Goal: Navigation & Orientation: Find specific page/section

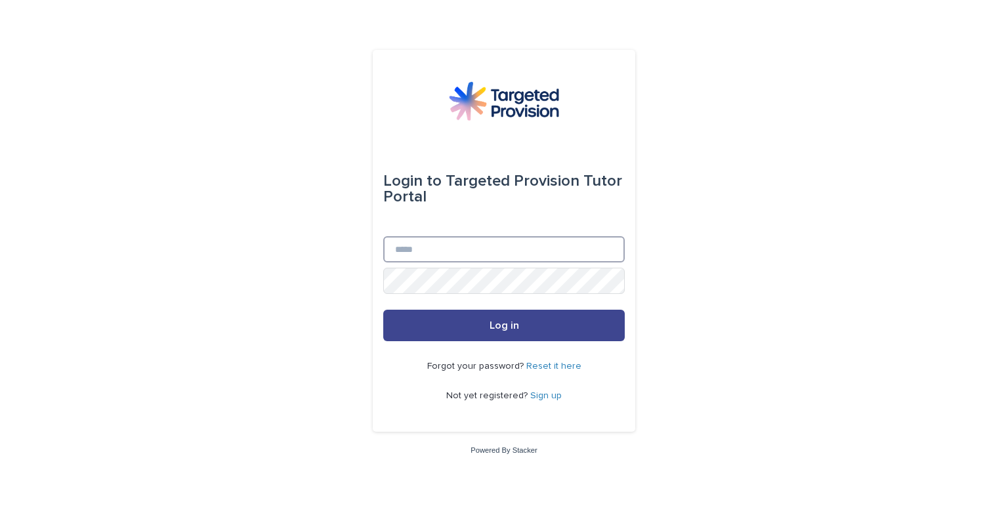
type input "**********"
click at [520, 333] on button "Log in" at bounding box center [504, 326] width 242 height 32
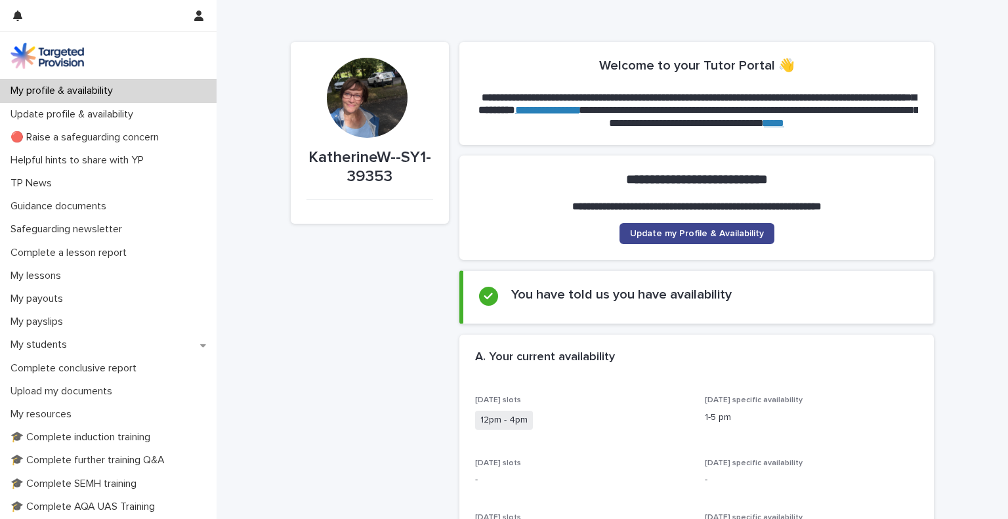
click at [648, 230] on span "Update my Profile & Availability" at bounding box center [697, 233] width 134 height 9
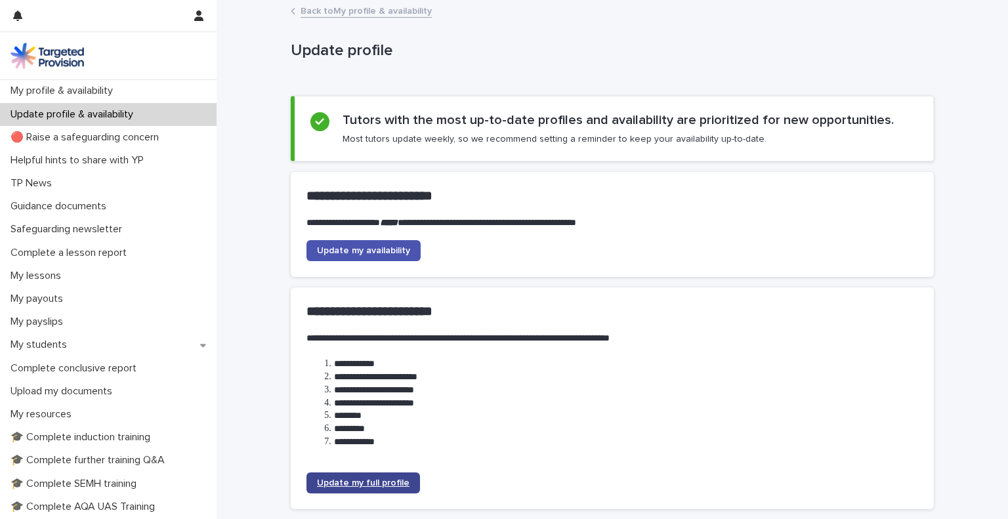
click at [386, 488] on link "Update my full profile" at bounding box center [364, 483] width 114 height 21
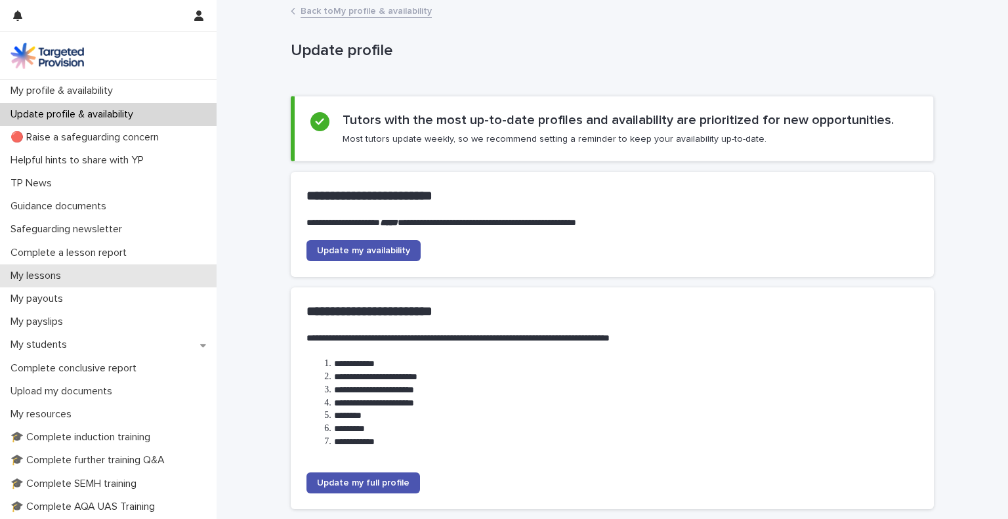
click at [47, 276] on p "My lessons" at bounding box center [38, 276] width 66 height 12
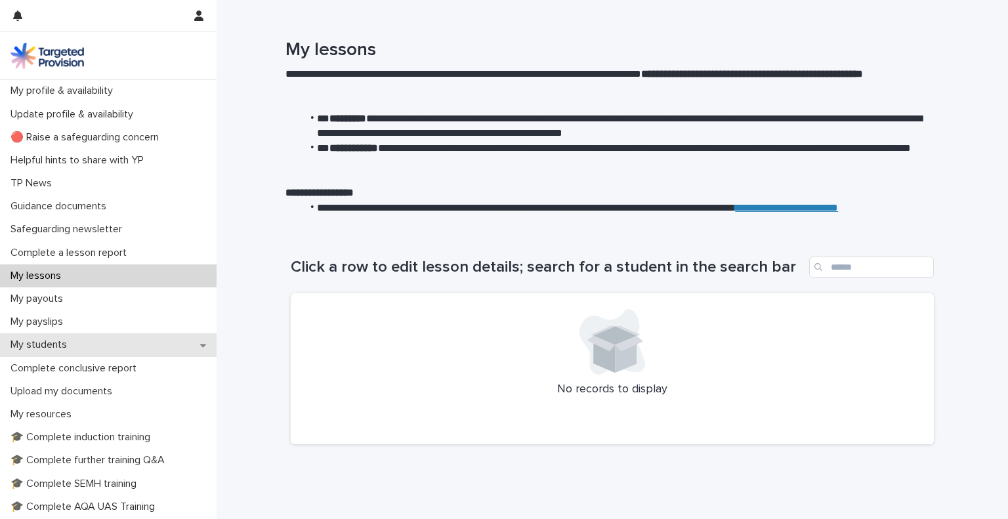
click at [54, 343] on p "My students" at bounding box center [41, 345] width 72 height 12
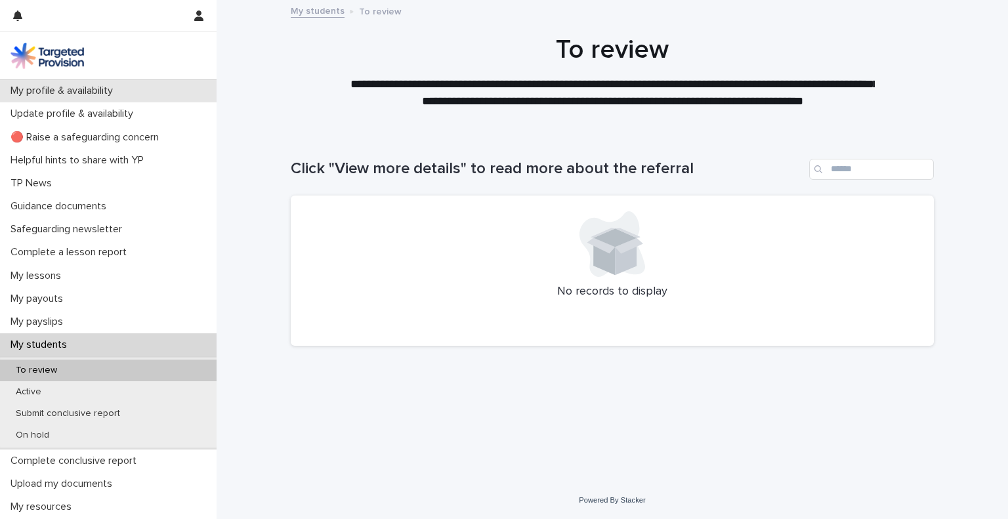
click at [84, 91] on p "My profile & availability" at bounding box center [64, 91] width 118 height 12
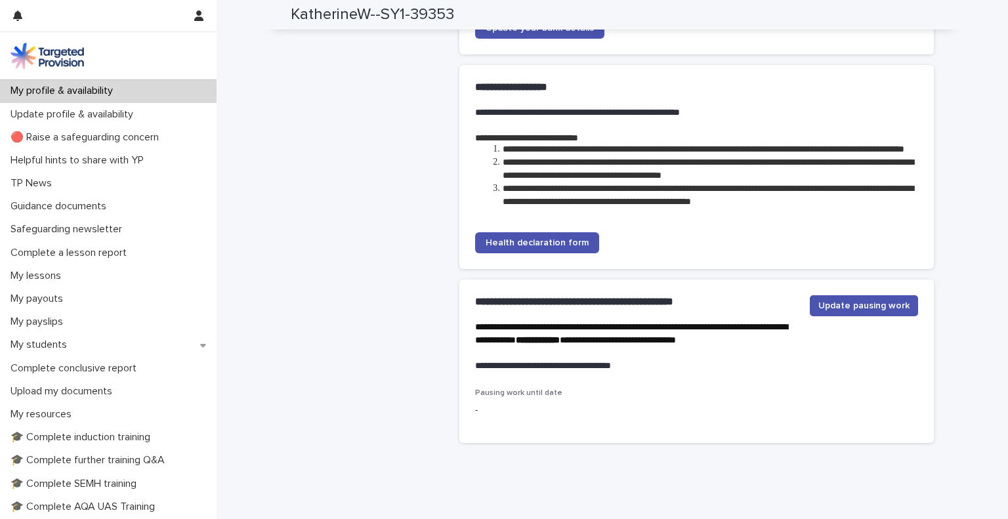
scroll to position [3556, 0]
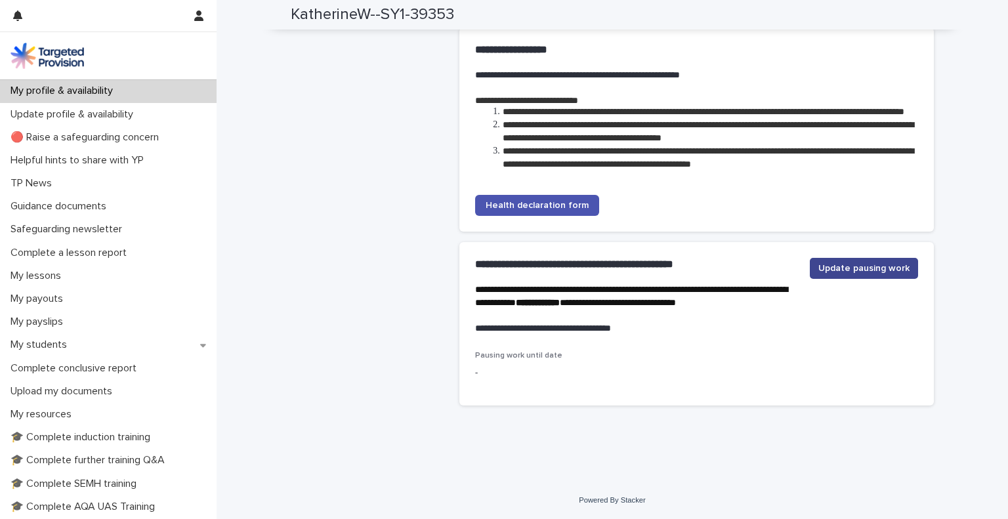
click at [843, 270] on span "Update pausing work" at bounding box center [864, 268] width 91 height 13
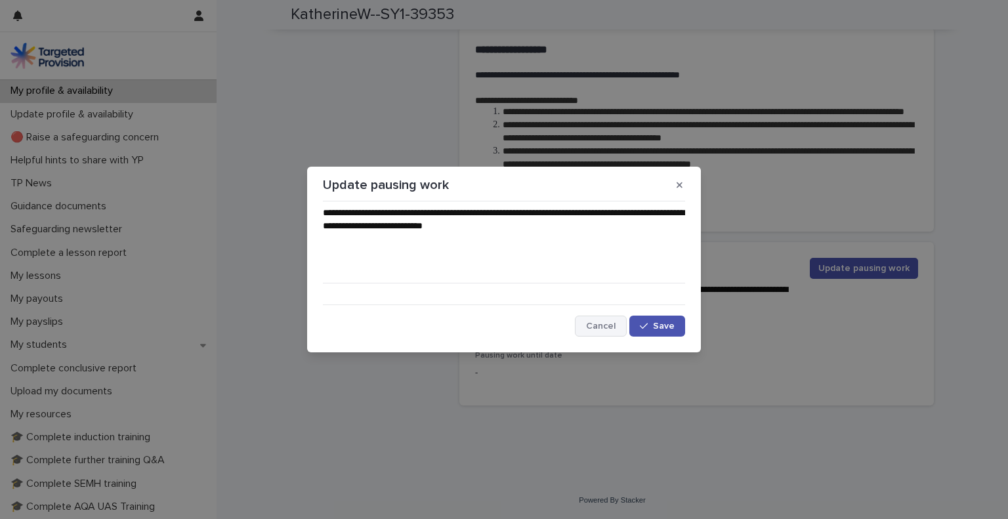
click at [607, 322] on span "Cancel" at bounding box center [601, 326] width 30 height 9
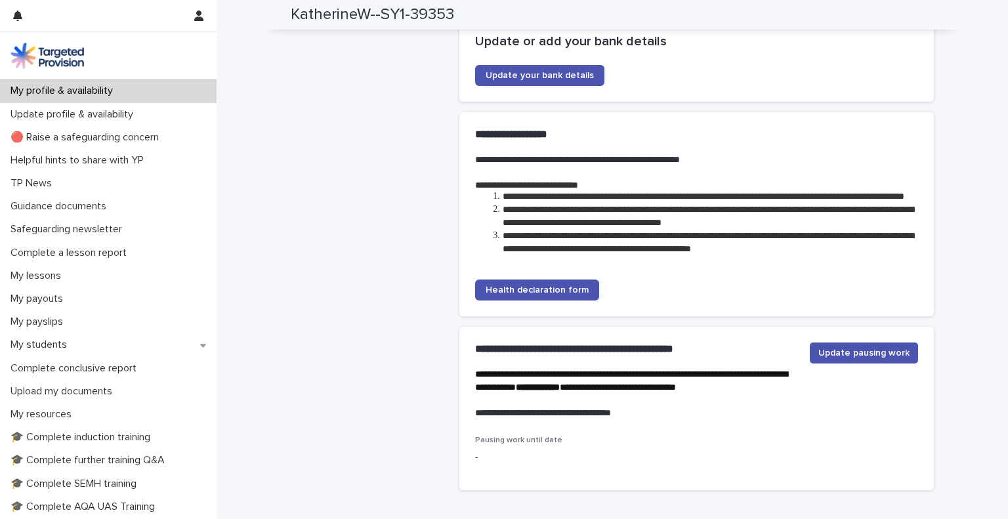
scroll to position [3466, 0]
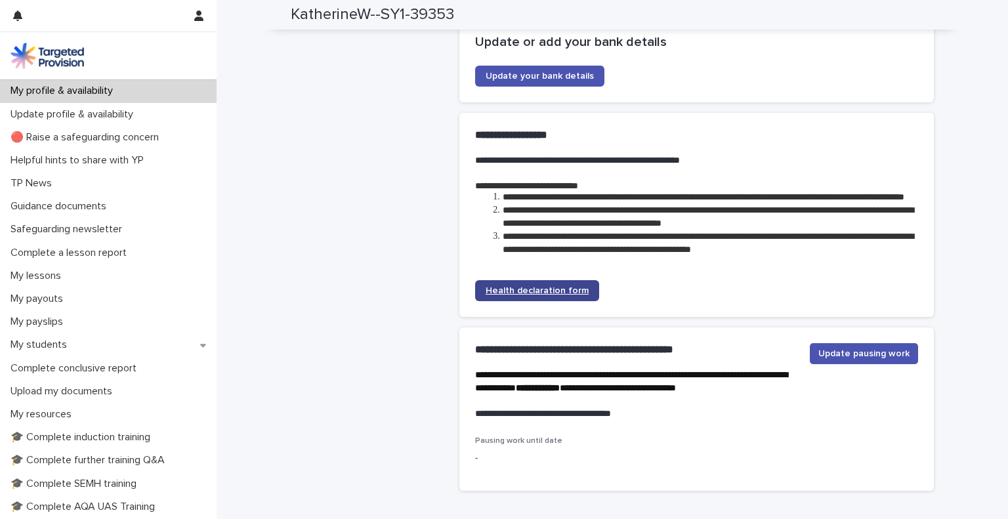
click at [536, 292] on span "Health declaration form" at bounding box center [537, 290] width 103 height 9
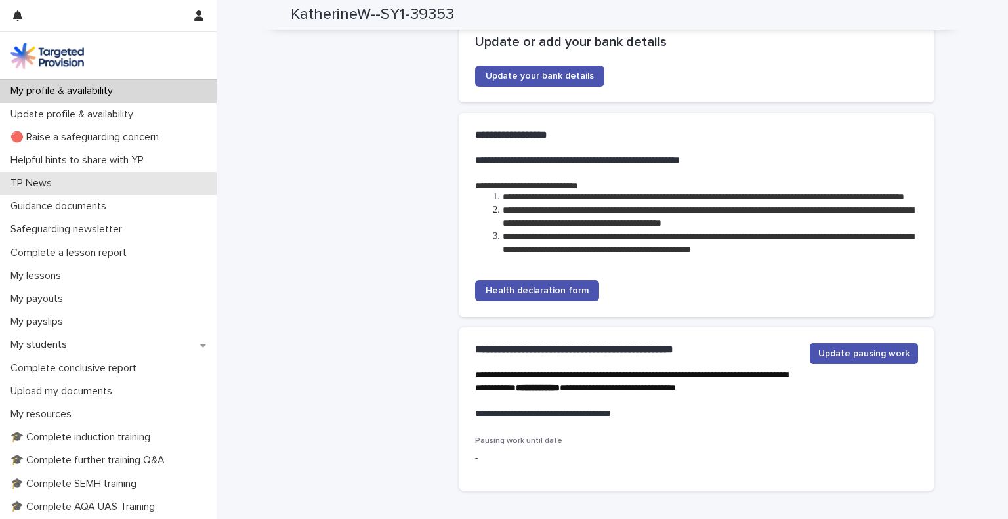
click at [53, 181] on p "TP News" at bounding box center [33, 183] width 57 height 12
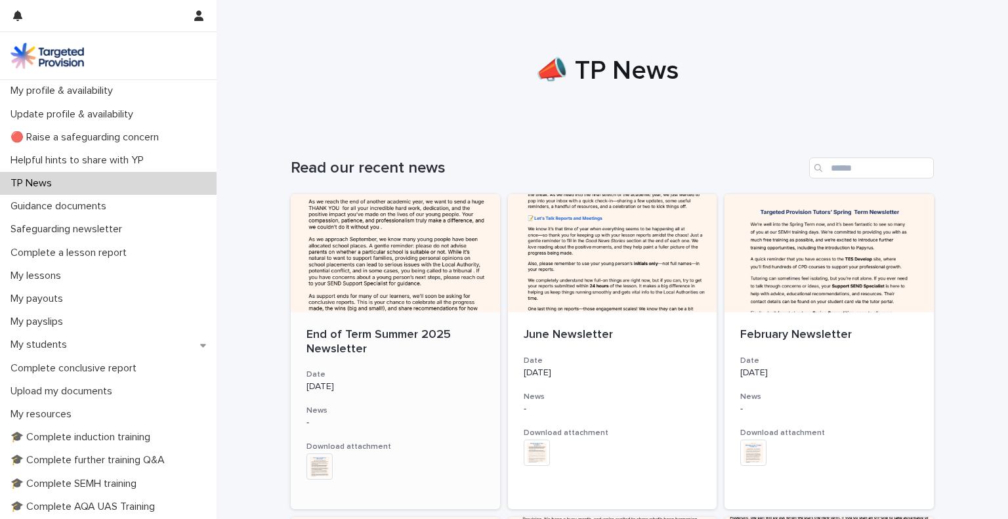
click at [409, 261] on div at bounding box center [395, 253] width 209 height 118
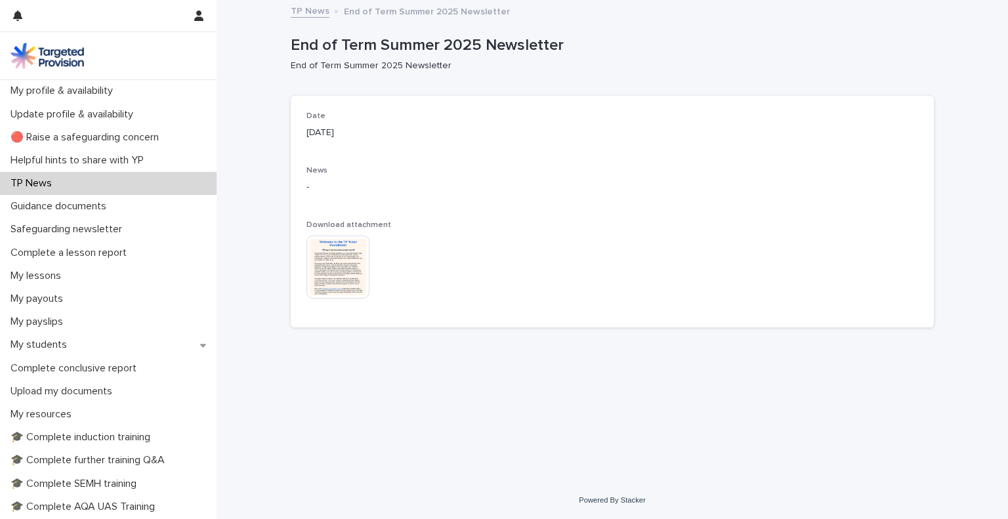
click at [339, 262] on img at bounding box center [338, 267] width 63 height 63
